Goal: Task Accomplishment & Management: Manage account settings

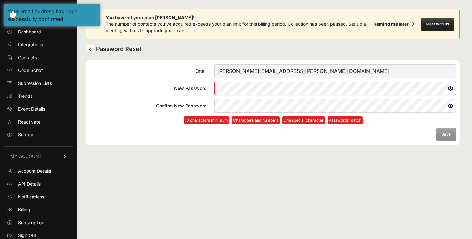
scroll to position [2, 0]
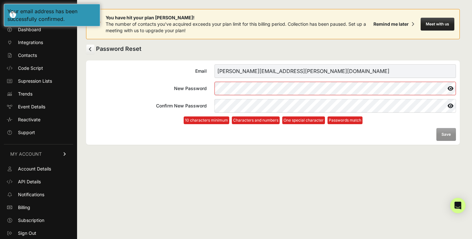
click at [0, 238] on com-1password-button at bounding box center [0, 239] width 0 height 0
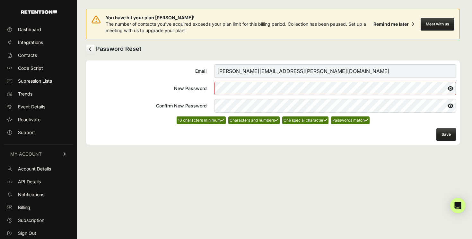
click at [446, 133] on button "Save" at bounding box center [447, 134] width 20 height 13
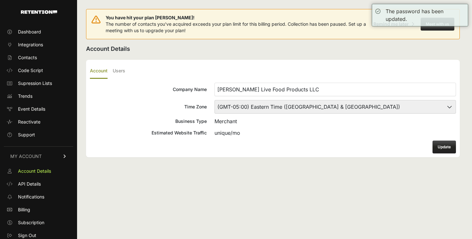
scroll to position [2, 0]
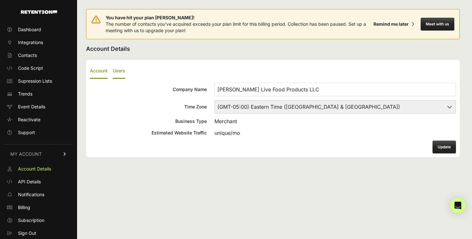
click at [123, 71] on label "Users" at bounding box center [119, 71] width 13 height 15
click at [0, 0] on input "Users" at bounding box center [0, 0] width 0 height 0
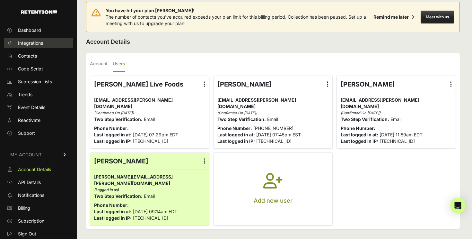
scroll to position [2, 0]
click at [37, 31] on span "Dashboard" at bounding box center [29, 29] width 23 height 6
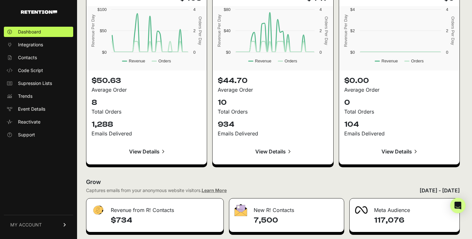
scroll to position [798, 0]
